Goal: Task Accomplishment & Management: Complete application form

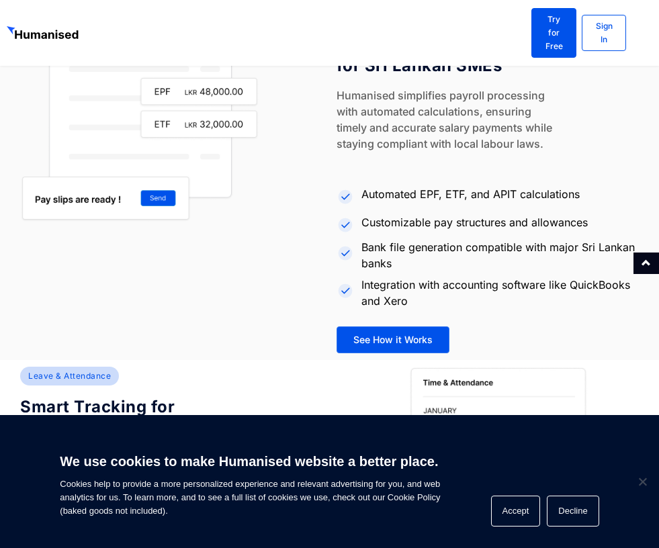
scroll to position [1405, 0]
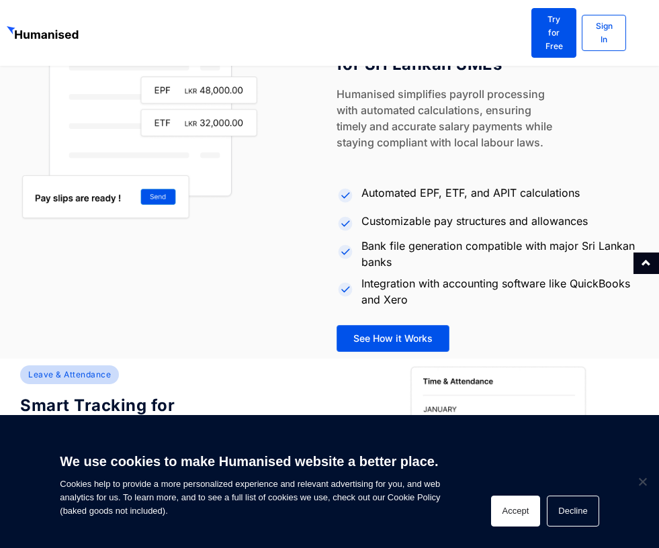
click at [515, 519] on button "Accept" at bounding box center [516, 511] width 50 height 31
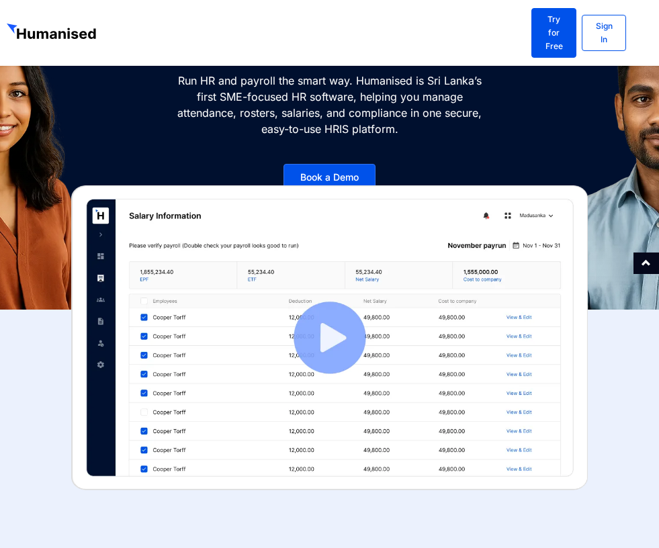
scroll to position [0, 0]
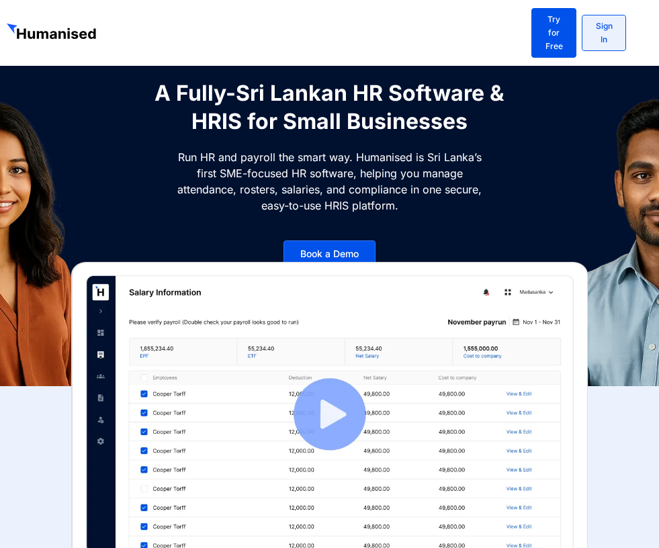
click at [609, 35] on link "Sign In" at bounding box center [604, 33] width 44 height 36
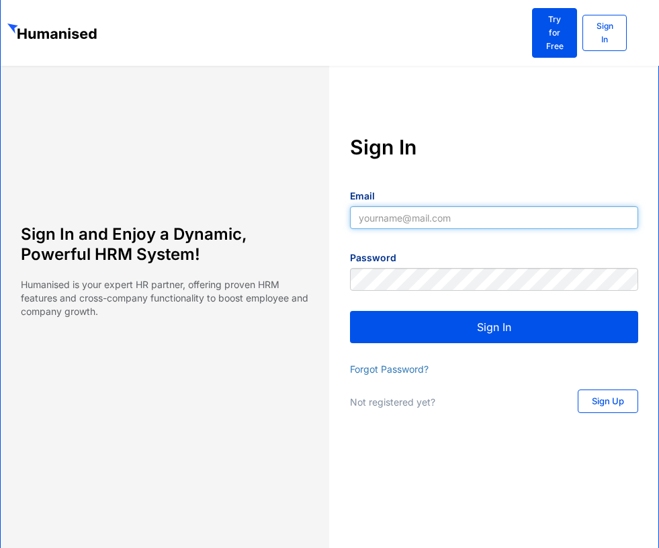
click at [366, 216] on input "Email" at bounding box center [494, 217] width 289 height 23
type input "[EMAIL_ADDRESS][DOMAIN_NAME]"
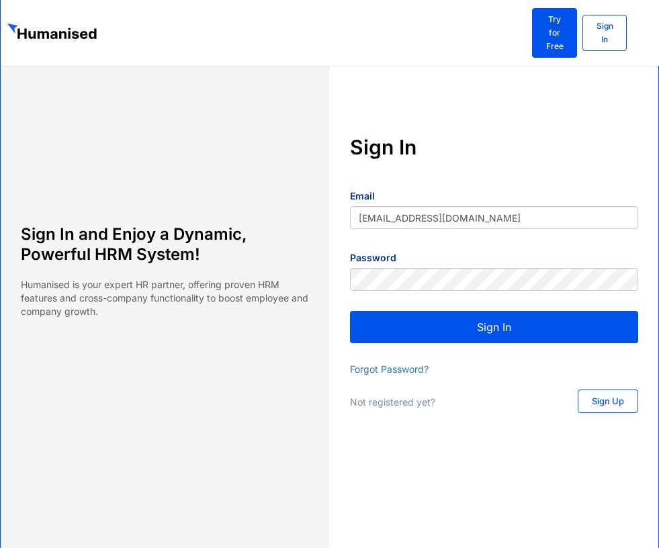
click at [531, 327] on button "Sign In" at bounding box center [494, 327] width 289 height 32
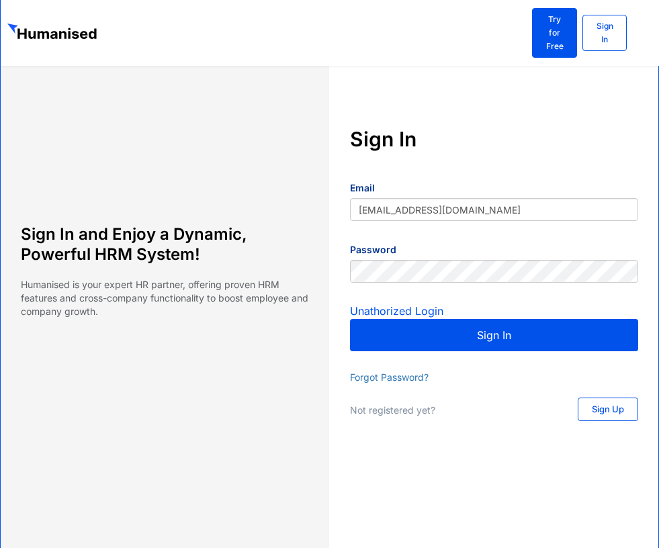
click at [511, 335] on button "Sign In" at bounding box center [494, 335] width 289 height 32
click at [486, 337] on button "Sign In" at bounding box center [494, 335] width 289 height 32
click at [590, 418] on link "Sign Up" at bounding box center [607, 410] width 60 height 24
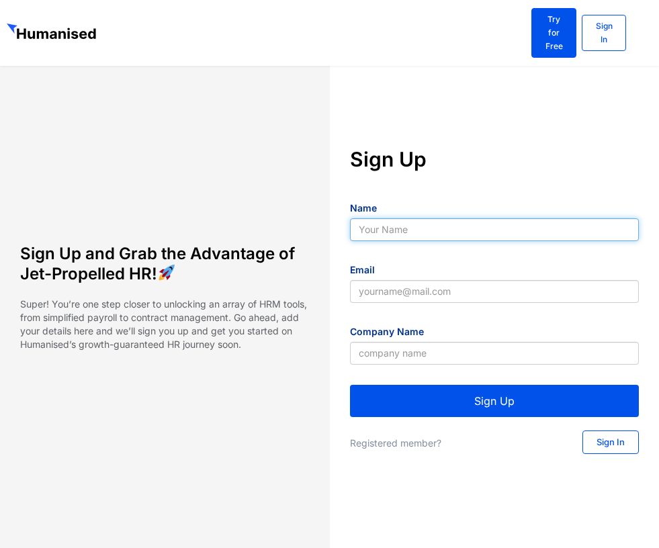
click at [400, 228] on input "Name" at bounding box center [494, 229] width 289 height 23
type input "Radika"
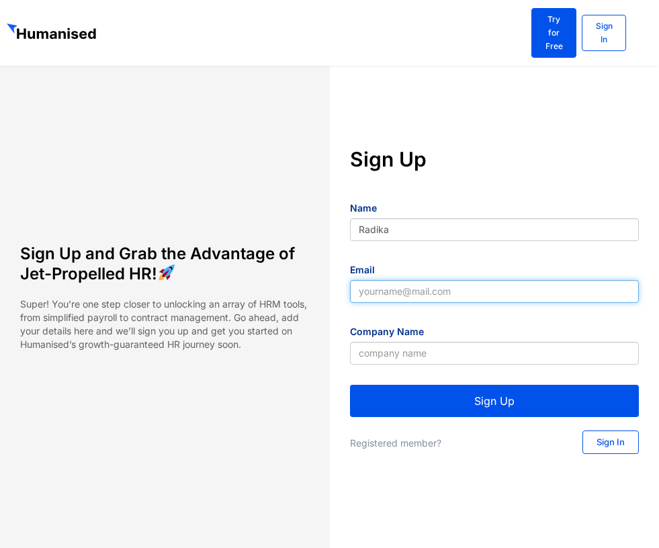
click at [369, 296] on input "Email" at bounding box center [494, 291] width 289 height 23
type input "[EMAIL_ADDRESS][DOMAIN_NAME]"
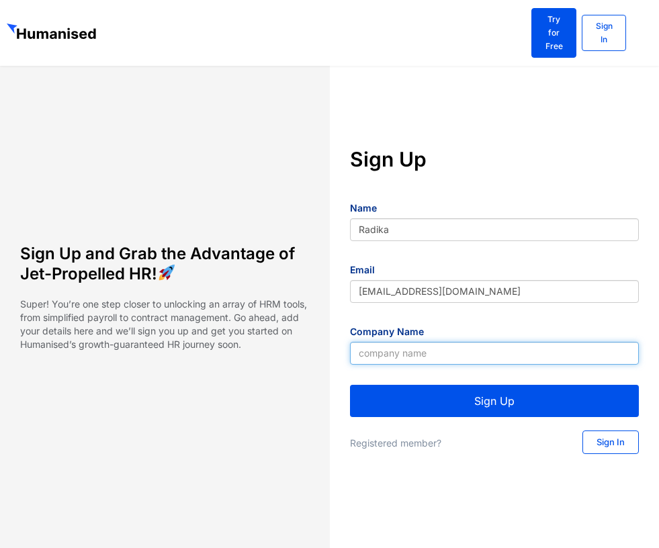
click at [426, 357] on input "Company Name" at bounding box center [494, 353] width 289 height 23
type input "RAdika"
click at [448, 407] on button "Sign Up" at bounding box center [494, 401] width 289 height 32
